Goal: Task Accomplishment & Management: Use online tool/utility

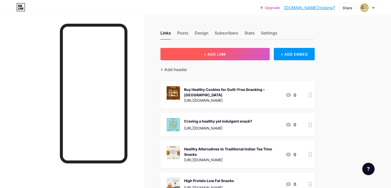
click at [226, 54] on span "+ ADD LINK" at bounding box center [215, 54] width 22 height 4
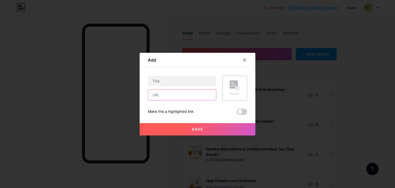
click at [166, 99] on input "text" at bounding box center [182, 95] width 68 height 10
paste input "[URL][DOMAIN_NAME]"
type input "[URL][DOMAIN_NAME]"
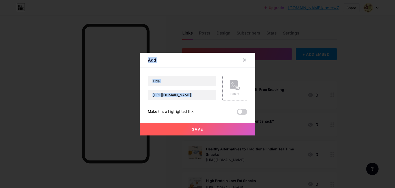
drag, startPoint x: 240, startPoint y: 84, endPoint x: 214, endPoint y: -7, distance: 94.3
click at [176, 80] on input "text" at bounding box center [182, 81] width 68 height 10
paste input "Smart Snacking for Professionals"
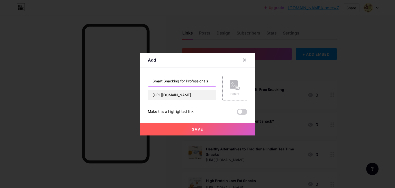
type input "Smart Snacking for Professionals"
click at [209, 126] on button "Save" at bounding box center [198, 129] width 116 height 12
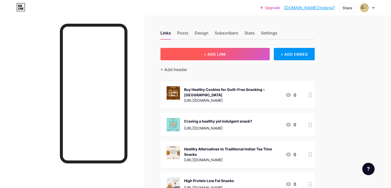
click at [264, 57] on button "+ ADD LINK" at bounding box center [215, 54] width 109 height 12
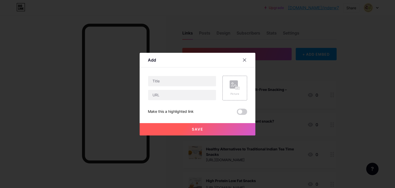
click at [160, 103] on div "Picture Make this a highlighted link Save" at bounding box center [197, 95] width 99 height 39
click at [160, 98] on input "text" at bounding box center [182, 95] width 68 height 10
paste input "[URL][DOMAIN_NAME]"
type input "[URL][DOMAIN_NAME]"
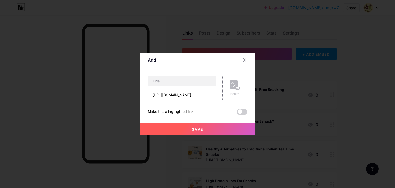
scroll to position [0, 0]
click at [177, 81] on input "text" at bounding box center [182, 81] width 68 height 10
paste input "Upgrade your tea ritual with healthy snacks with tea from [GEOGRAPHIC_DATA]."
type input "Upgrade your tea ritual with healthy snacks with tea from [GEOGRAPHIC_DATA]."
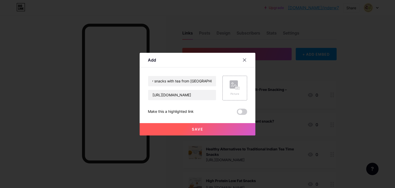
scroll to position [0, 0]
click at [219, 127] on button "Save" at bounding box center [198, 129] width 116 height 12
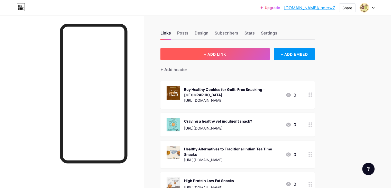
click at [226, 55] on span "+ ADD LINK" at bounding box center [215, 54] width 22 height 4
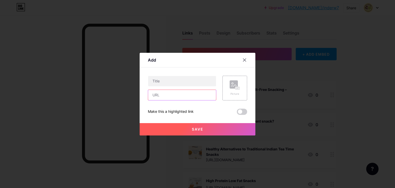
click at [156, 99] on input "text" at bounding box center [182, 95] width 68 height 10
paste input "[URL][DOMAIN_NAME]"
type input "[URL][DOMAIN_NAME]"
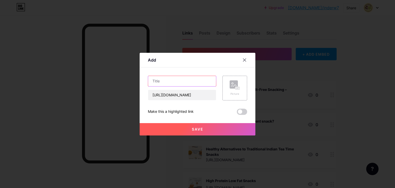
click at [170, 78] on input "text" at bounding box center [182, 81] width 68 height 10
paste input "Looking to buy healthy snacks online?"
type input "Looking to buy healthy snacks online?"
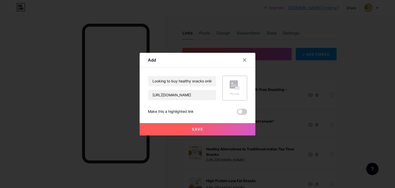
click at [192, 128] on span "Save" at bounding box center [198, 129] width 12 height 4
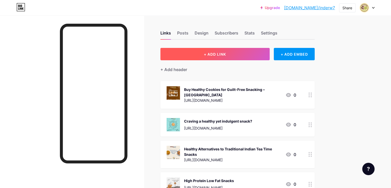
click at [259, 55] on button "+ ADD LINK" at bounding box center [215, 54] width 109 height 12
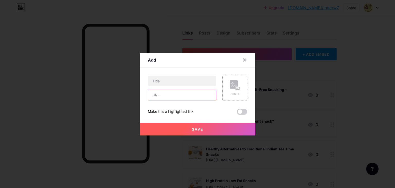
click at [162, 94] on input "text" at bounding box center [182, 95] width 68 height 10
paste input "[URL][DOMAIN_NAME]"
type input "[URL][DOMAIN_NAME]"
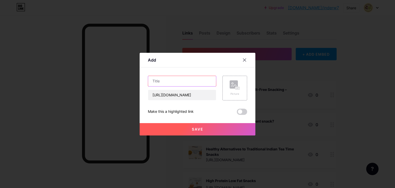
click at [198, 79] on input "text" at bounding box center [182, 81] width 68 height 10
paste input "Order Healthy Snacks Online – Guilt-Free Munching with Crunchbury"
type input "Order Healthy Snacks Online – Guilt-Free Munching with Crunchbury"
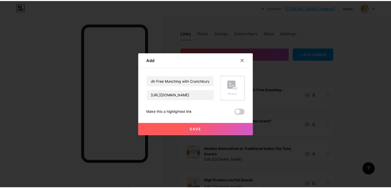
scroll to position [0, 0]
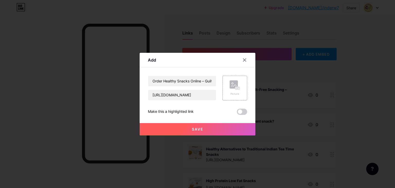
click at [185, 126] on button "Save" at bounding box center [198, 129] width 116 height 12
